Goal: Obtain resource: Download file/media

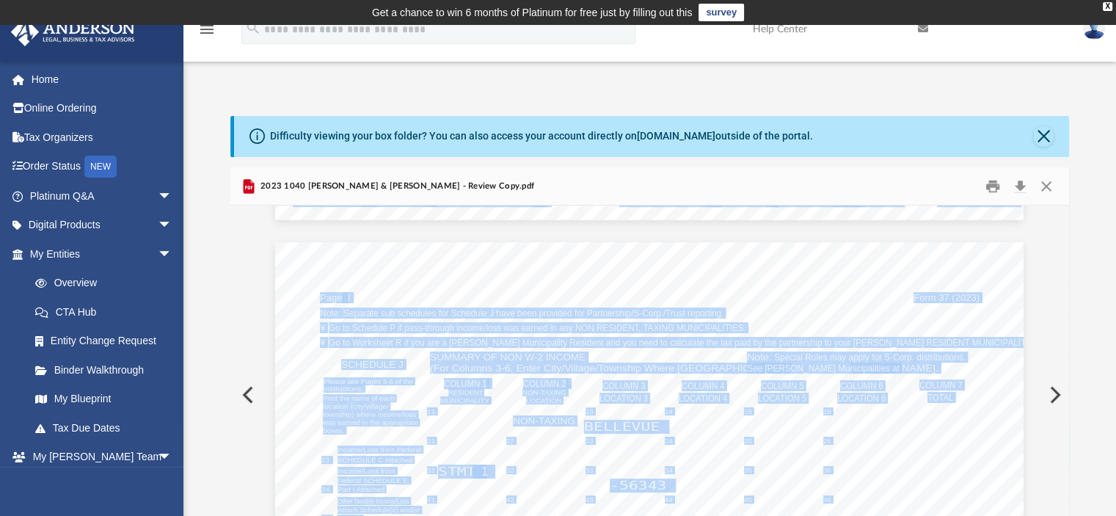
scroll to position [95752, 0]
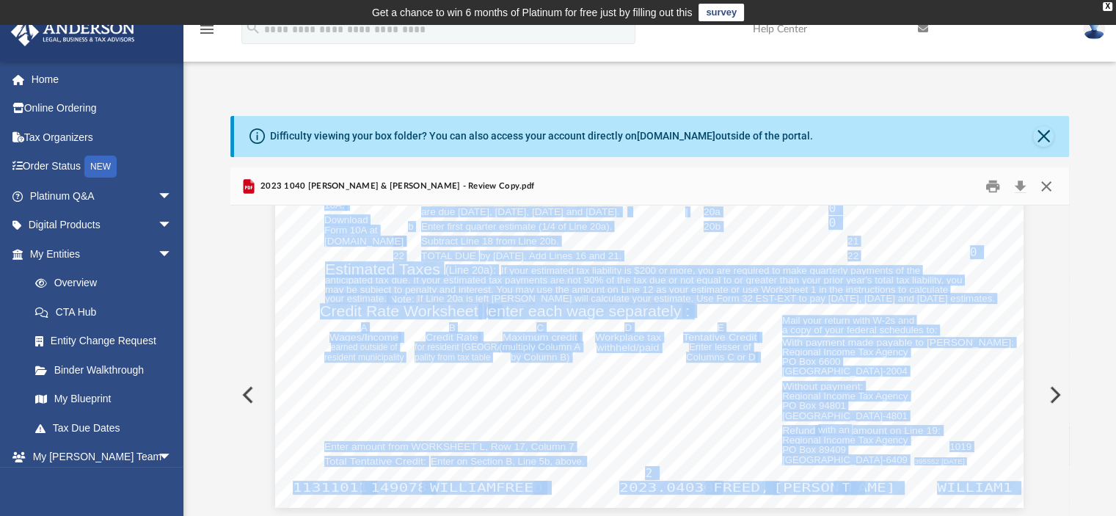
click at [1042, 181] on button "Close" at bounding box center [1046, 186] width 26 height 23
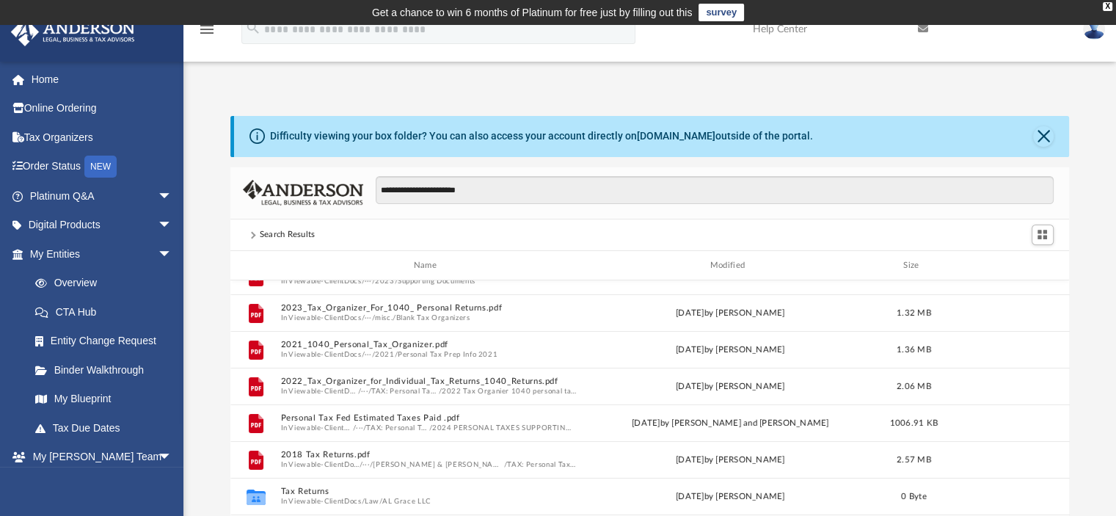
scroll to position [0, 0]
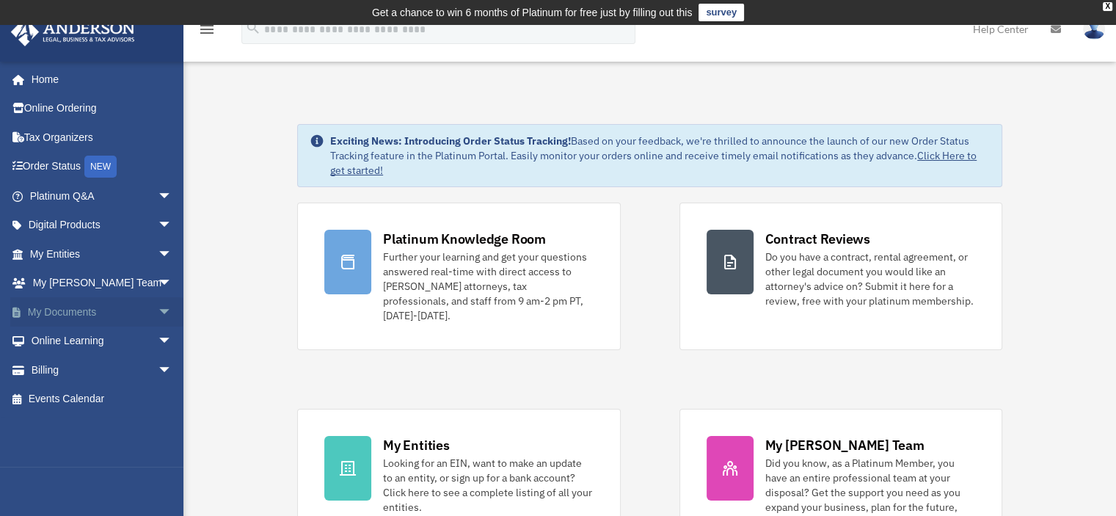
click at [158, 307] on span "arrow_drop_down" at bounding box center [172, 312] width 29 height 30
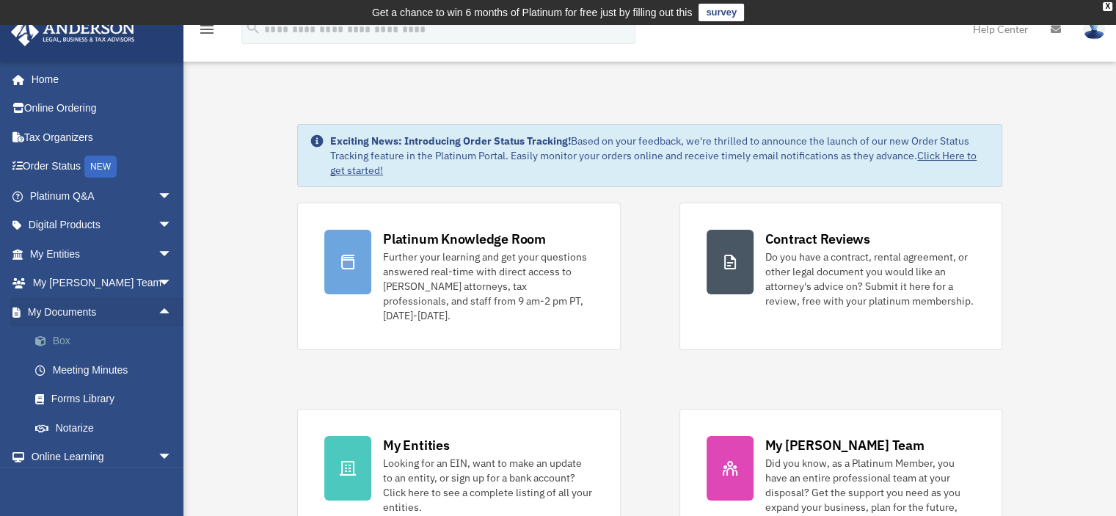
click at [59, 337] on link "Box" at bounding box center [108, 340] width 174 height 29
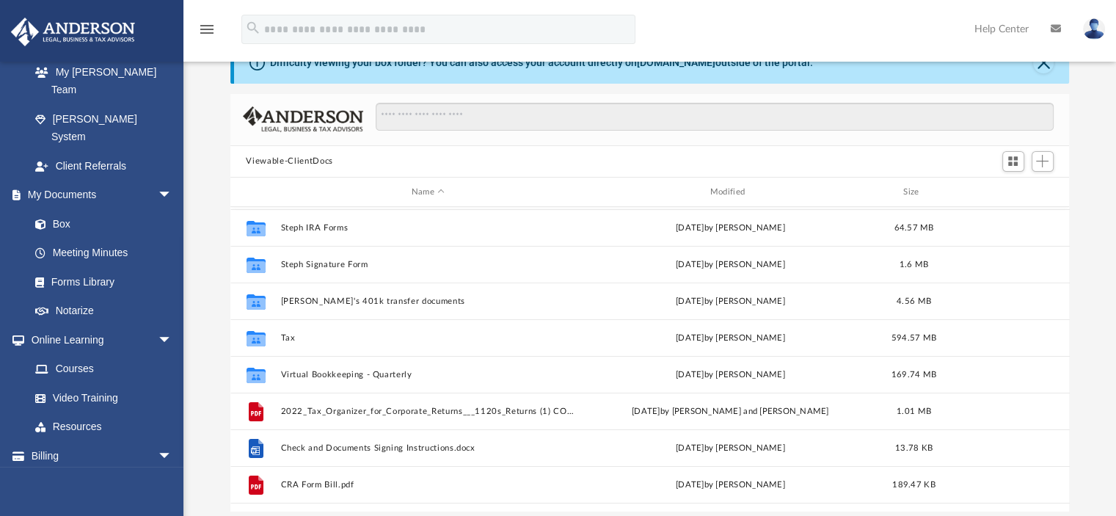
scroll to position [367, 0]
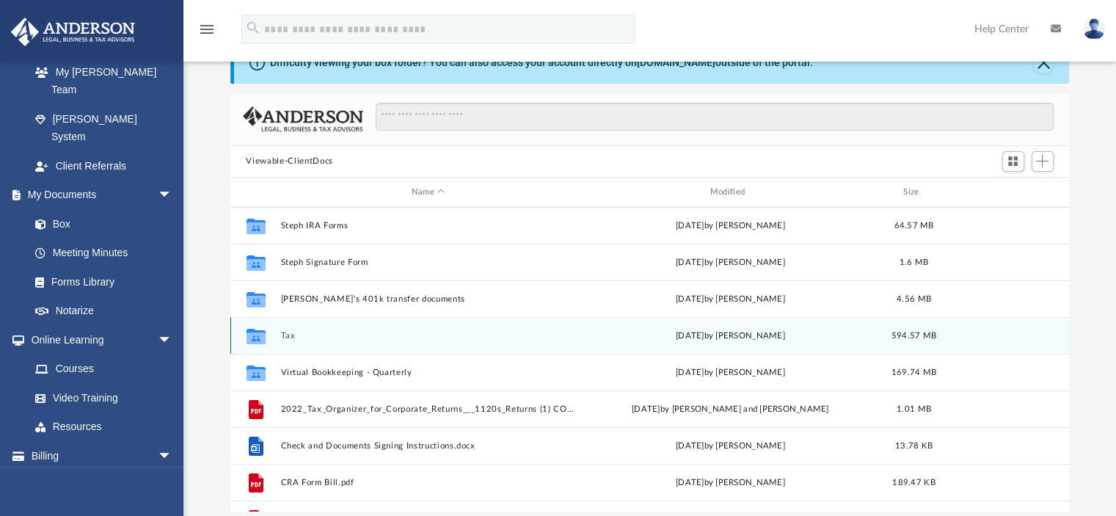
click at [288, 335] on button "Tax" at bounding box center [428, 336] width 296 height 10
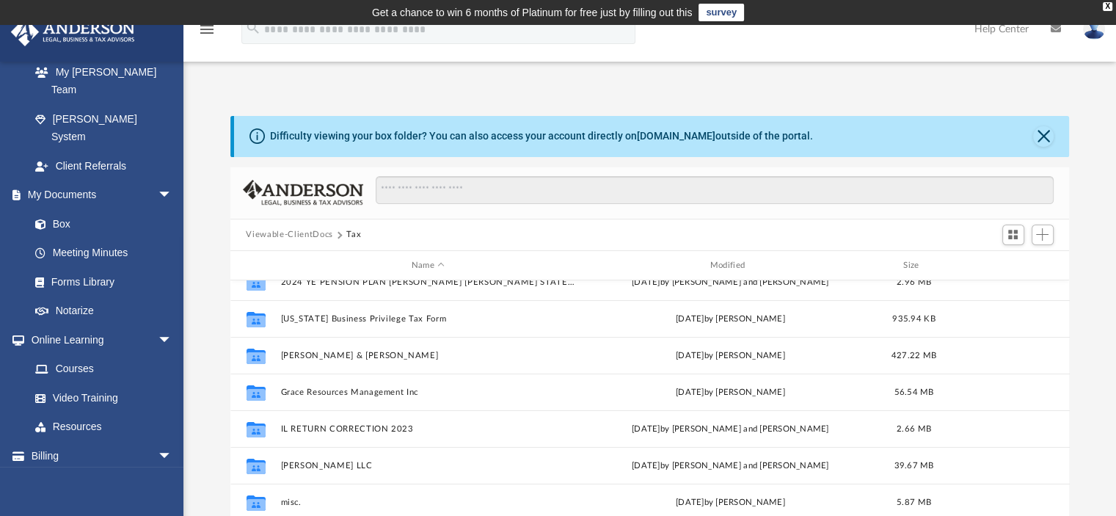
scroll to position [26, 0]
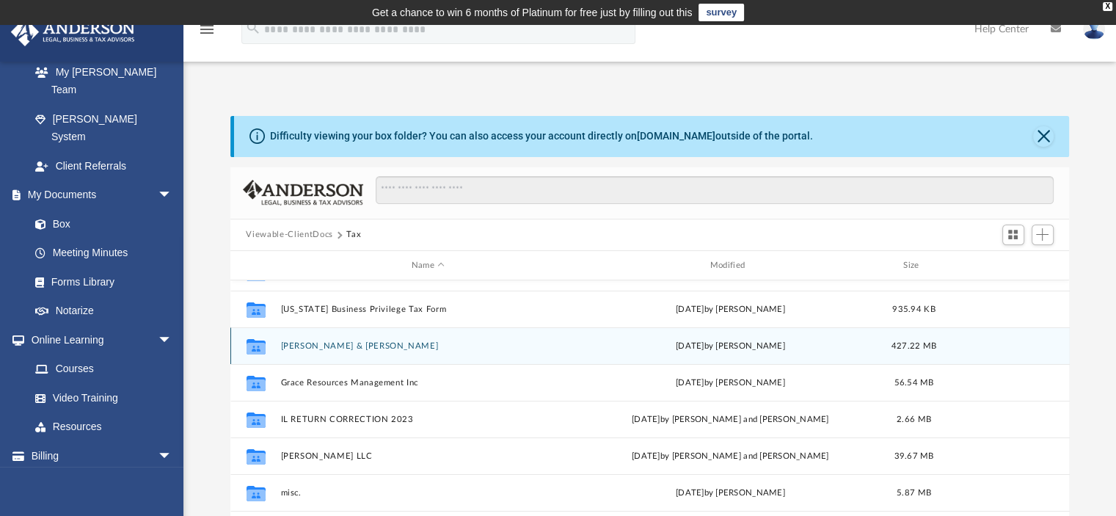
click at [331, 343] on button "[PERSON_NAME] & [PERSON_NAME]" at bounding box center [428, 346] width 296 height 10
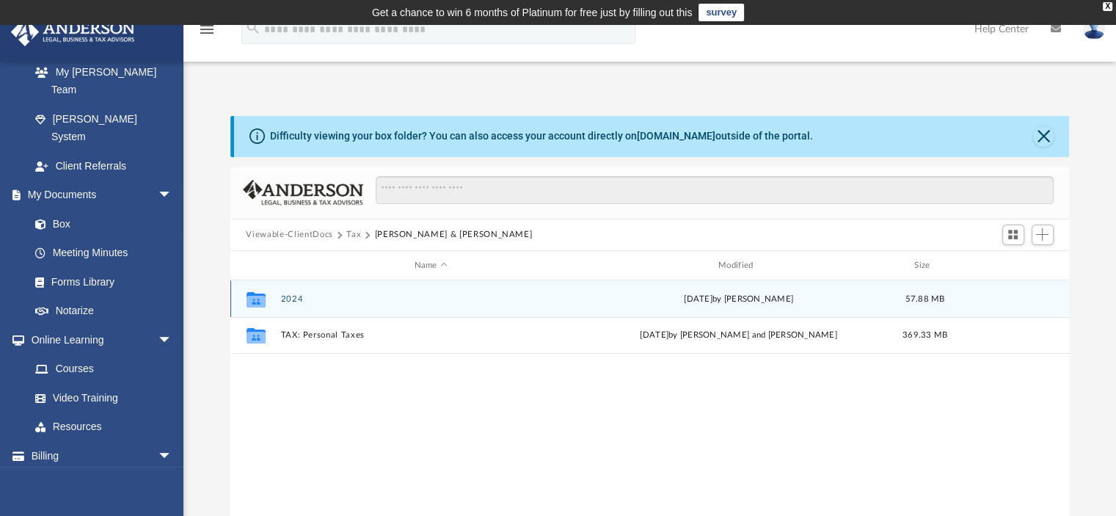
scroll to position [0, 0]
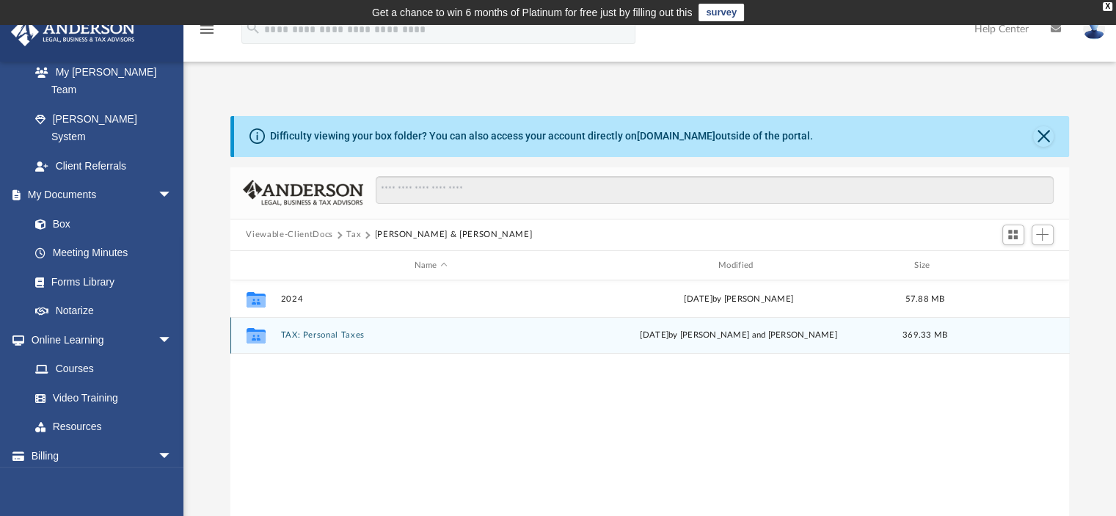
click at [338, 334] on button "TAX: Personal Taxes" at bounding box center [430, 336] width 301 height 10
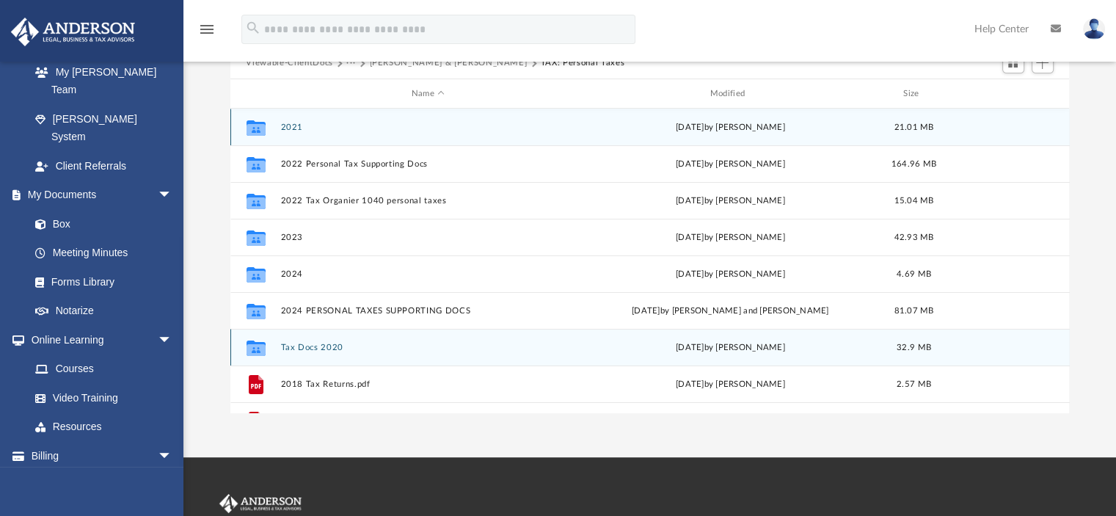
scroll to position [147, 0]
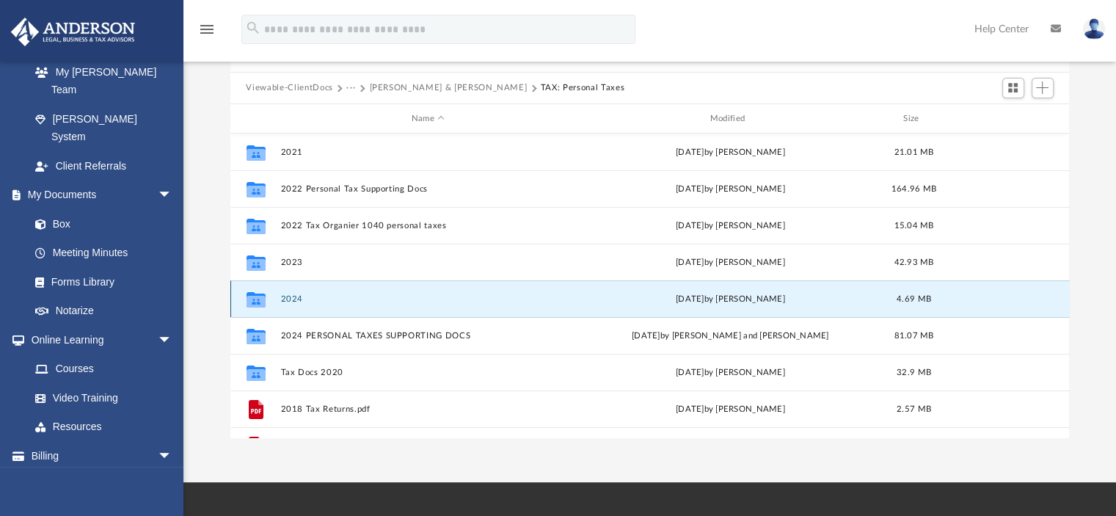
click at [295, 296] on button "2024" at bounding box center [428, 299] width 296 height 10
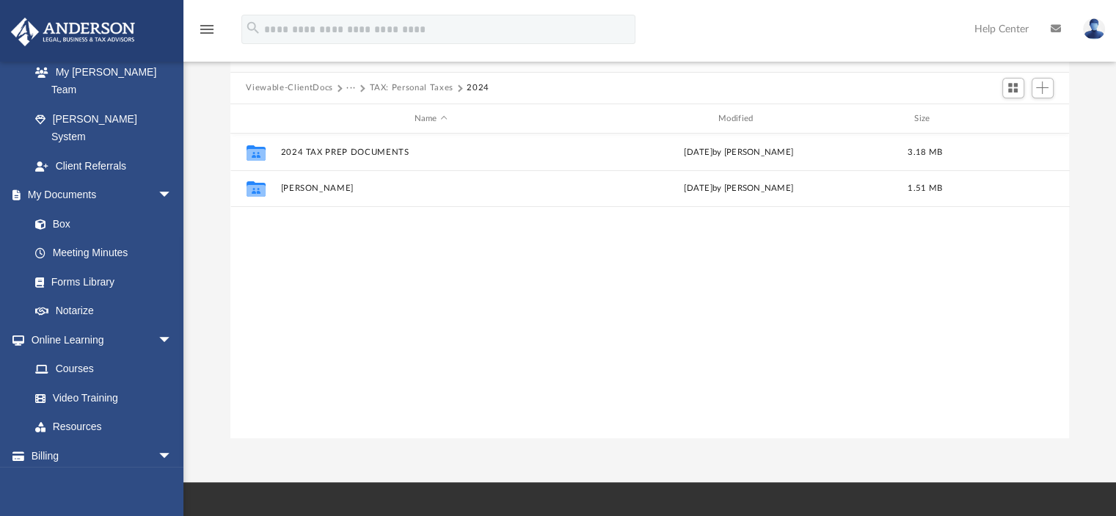
click at [385, 84] on button "TAX: Personal Taxes" at bounding box center [411, 87] width 84 height 13
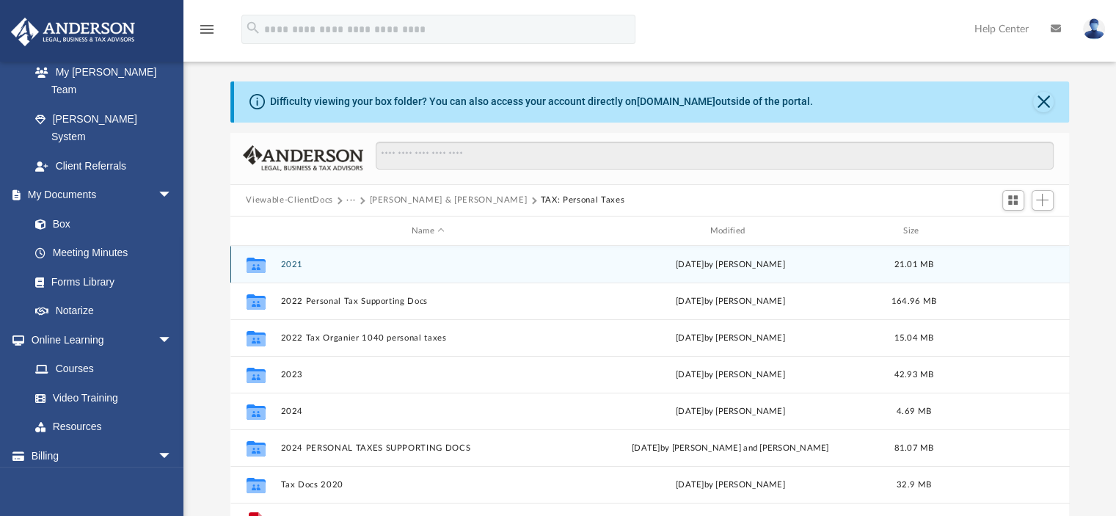
scroll to position [0, 0]
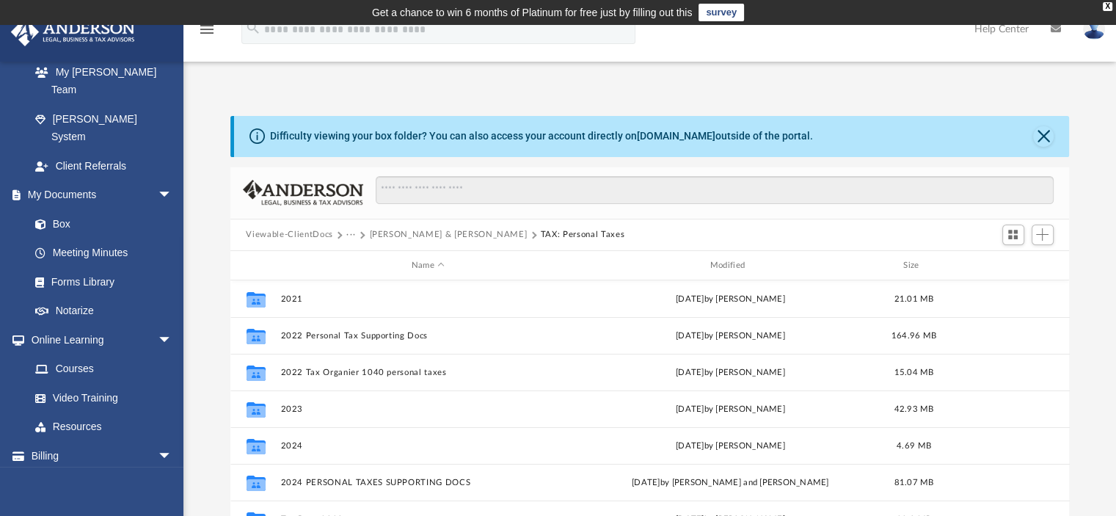
click at [305, 230] on button "Viewable-ClientDocs" at bounding box center [289, 234] width 87 height 13
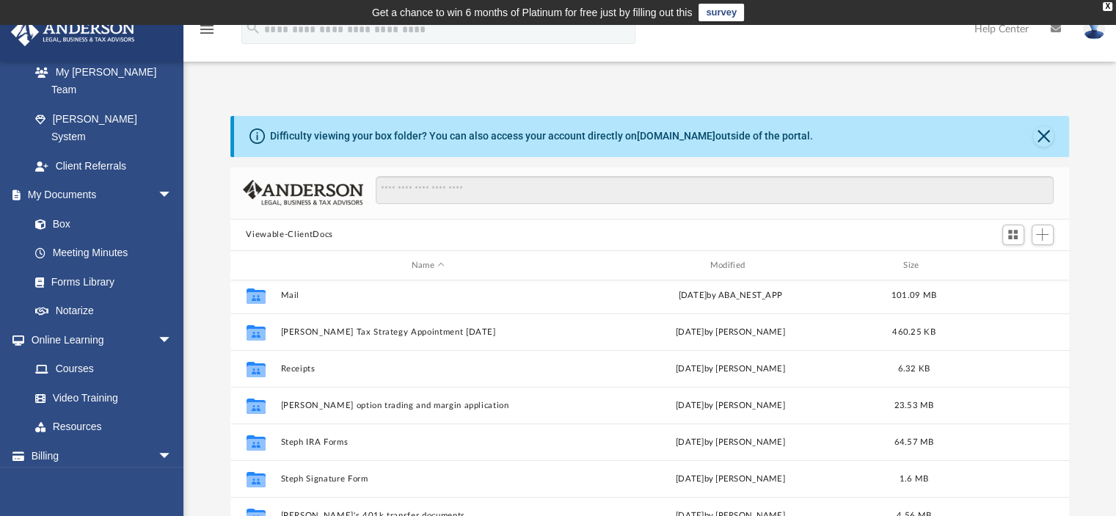
scroll to position [293, 0]
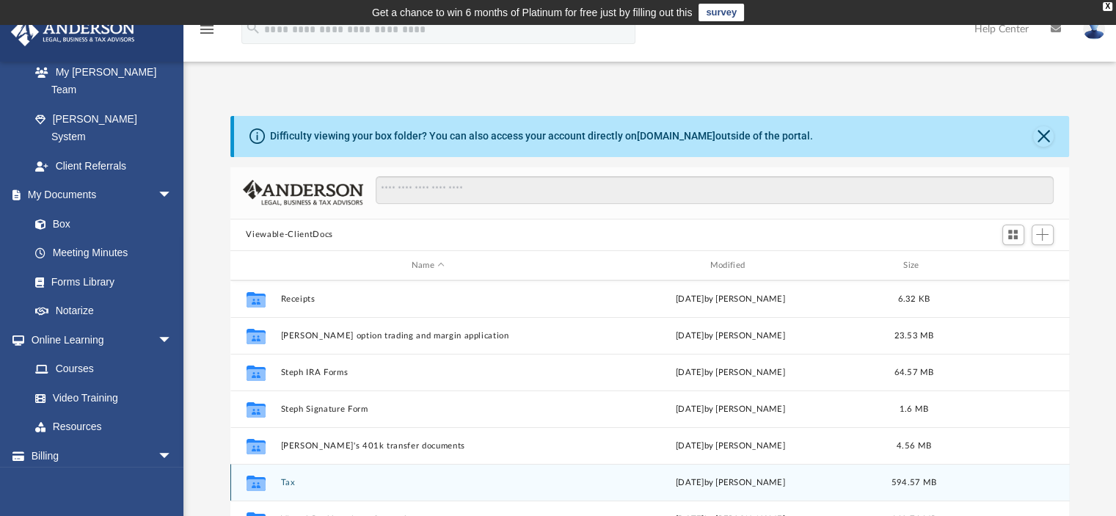
click at [286, 482] on button "Tax" at bounding box center [428, 483] width 296 height 10
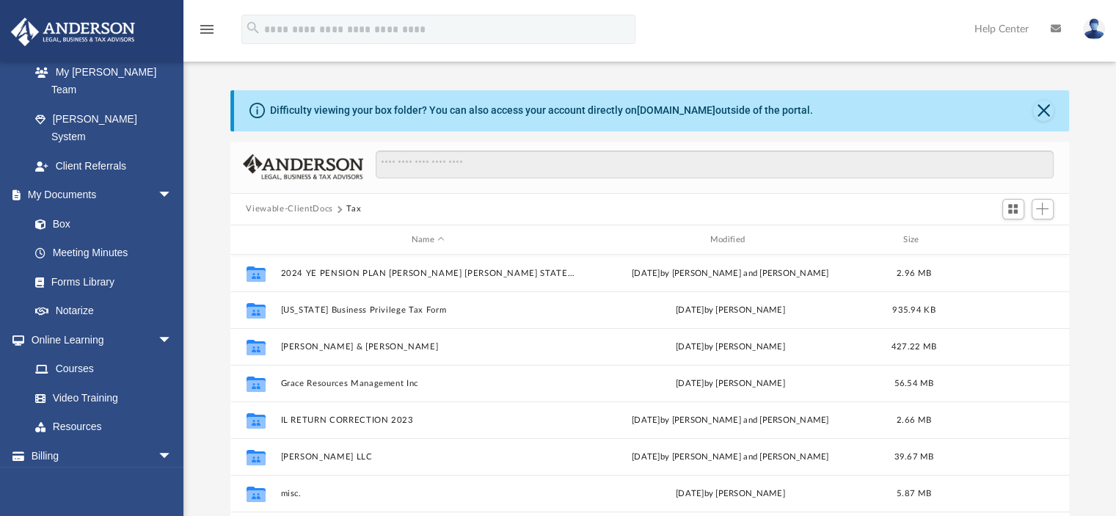
scroll to position [0, 0]
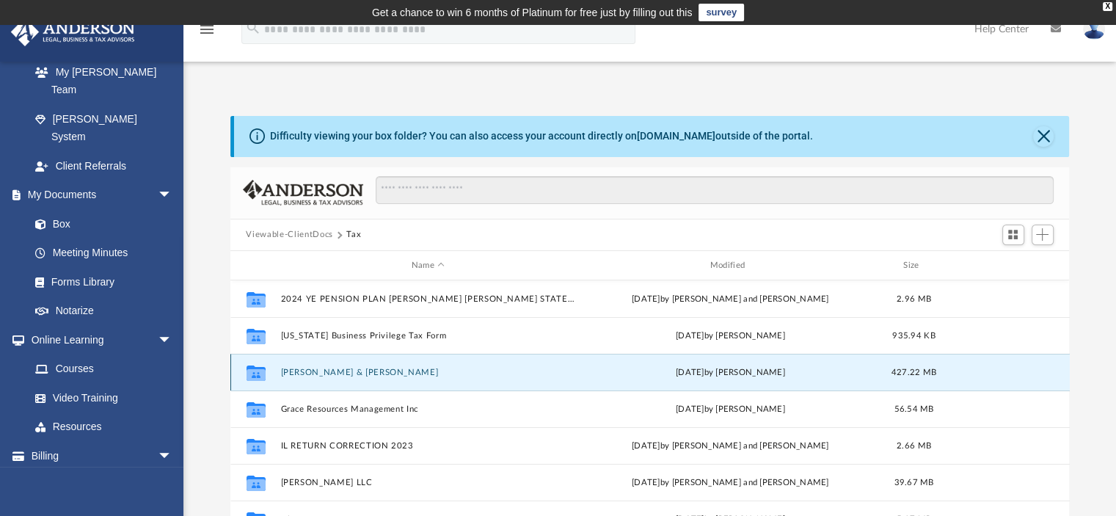
click at [330, 368] on button "[PERSON_NAME] & [PERSON_NAME]" at bounding box center [428, 373] width 296 height 10
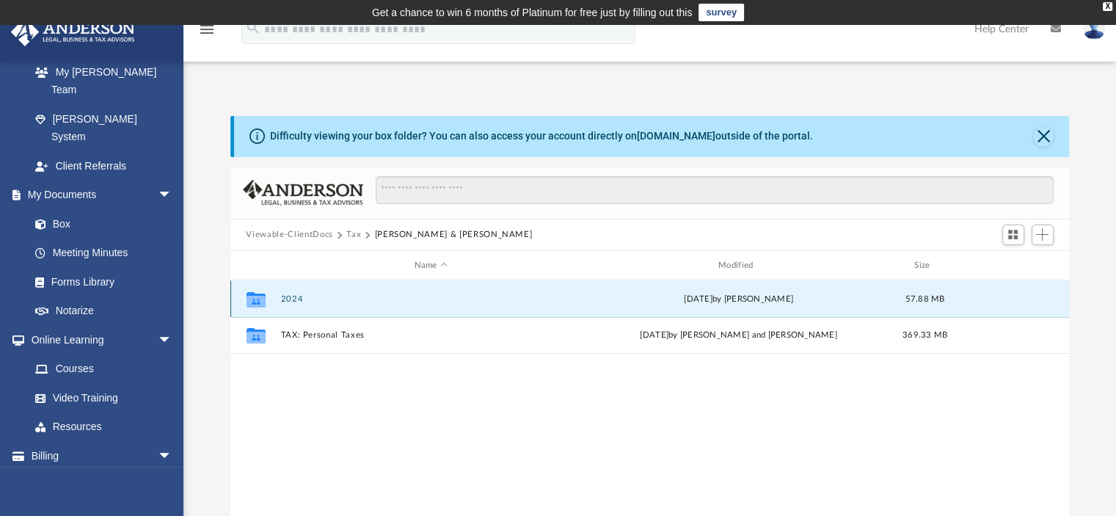
click at [295, 296] on button "2024" at bounding box center [430, 299] width 301 height 10
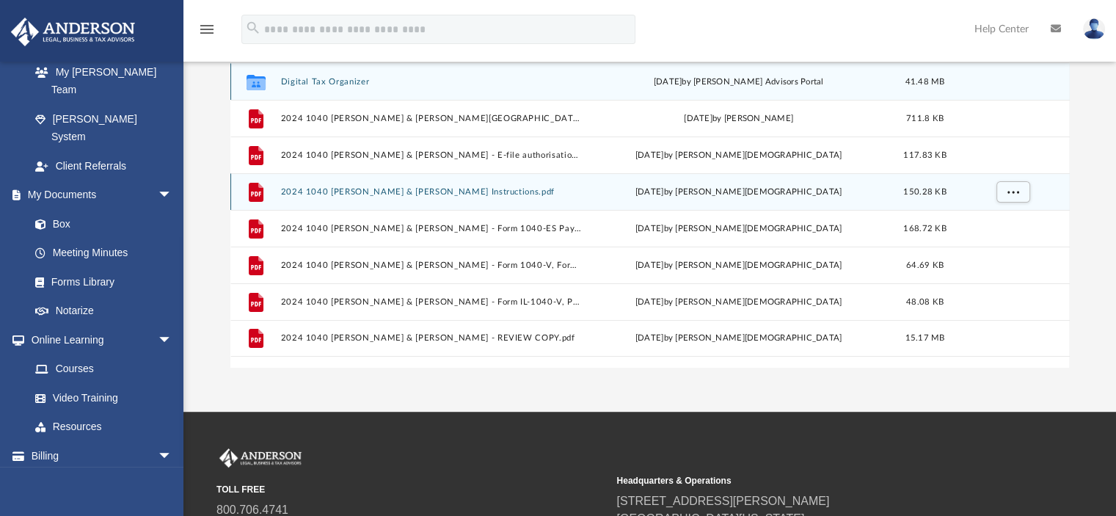
scroll to position [220, 0]
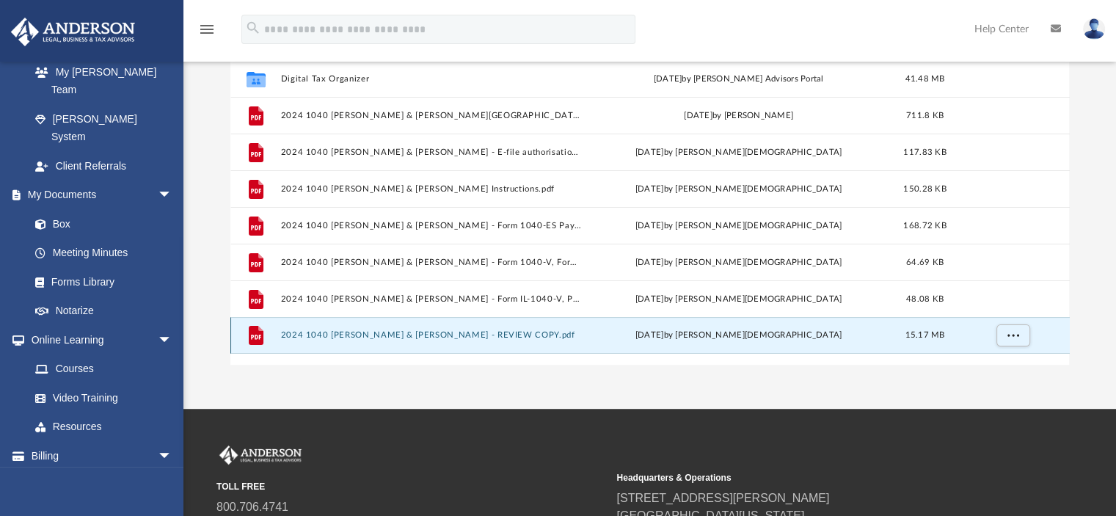
click at [387, 332] on button "2024 1040 [PERSON_NAME] & [PERSON_NAME] - REVIEW COPY.pdf" at bounding box center [430, 336] width 301 height 10
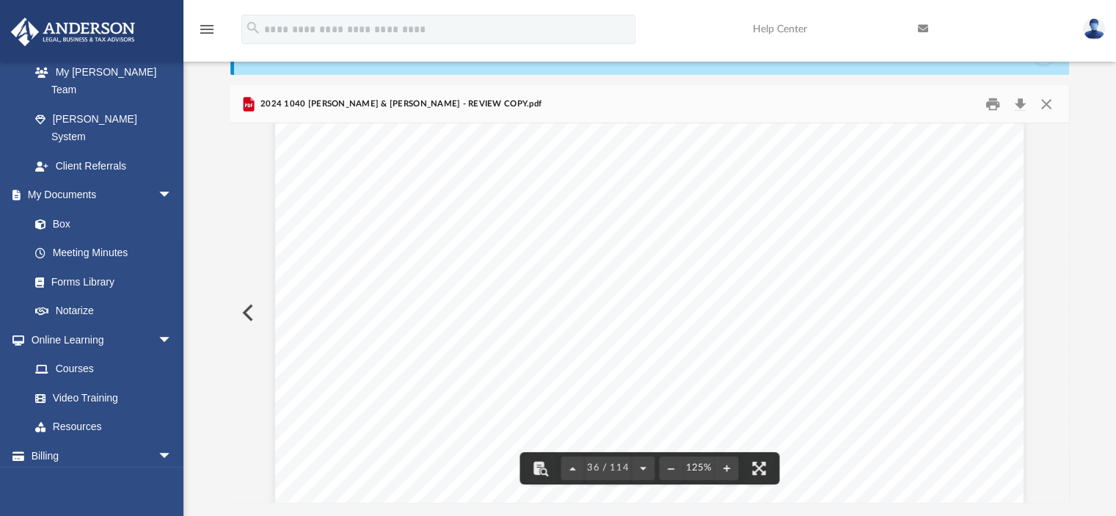
scroll to position [34773, 0]
